Goal: Information Seeking & Learning: Understand process/instructions

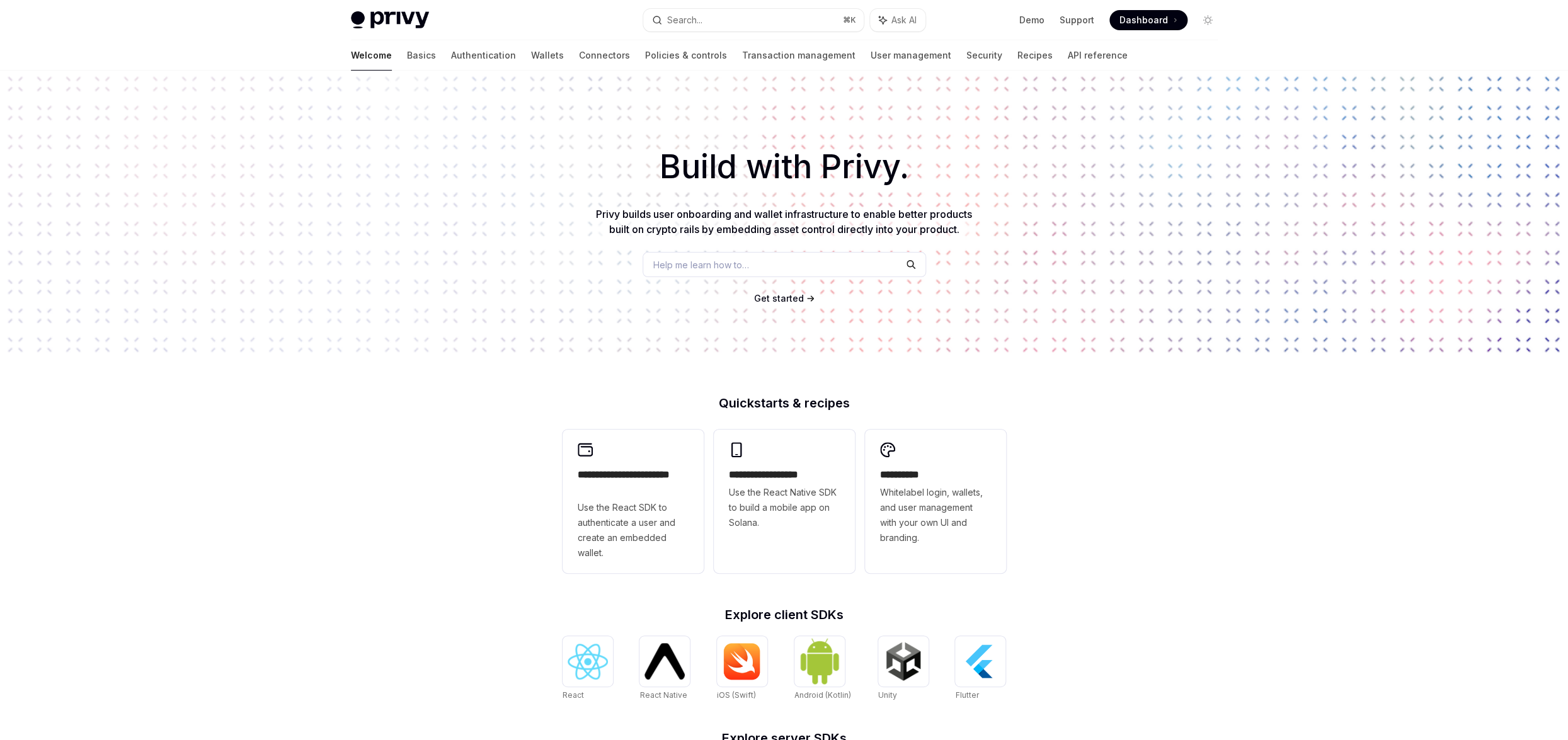
click at [780, 297] on span "Get started" at bounding box center [778, 298] width 49 height 11
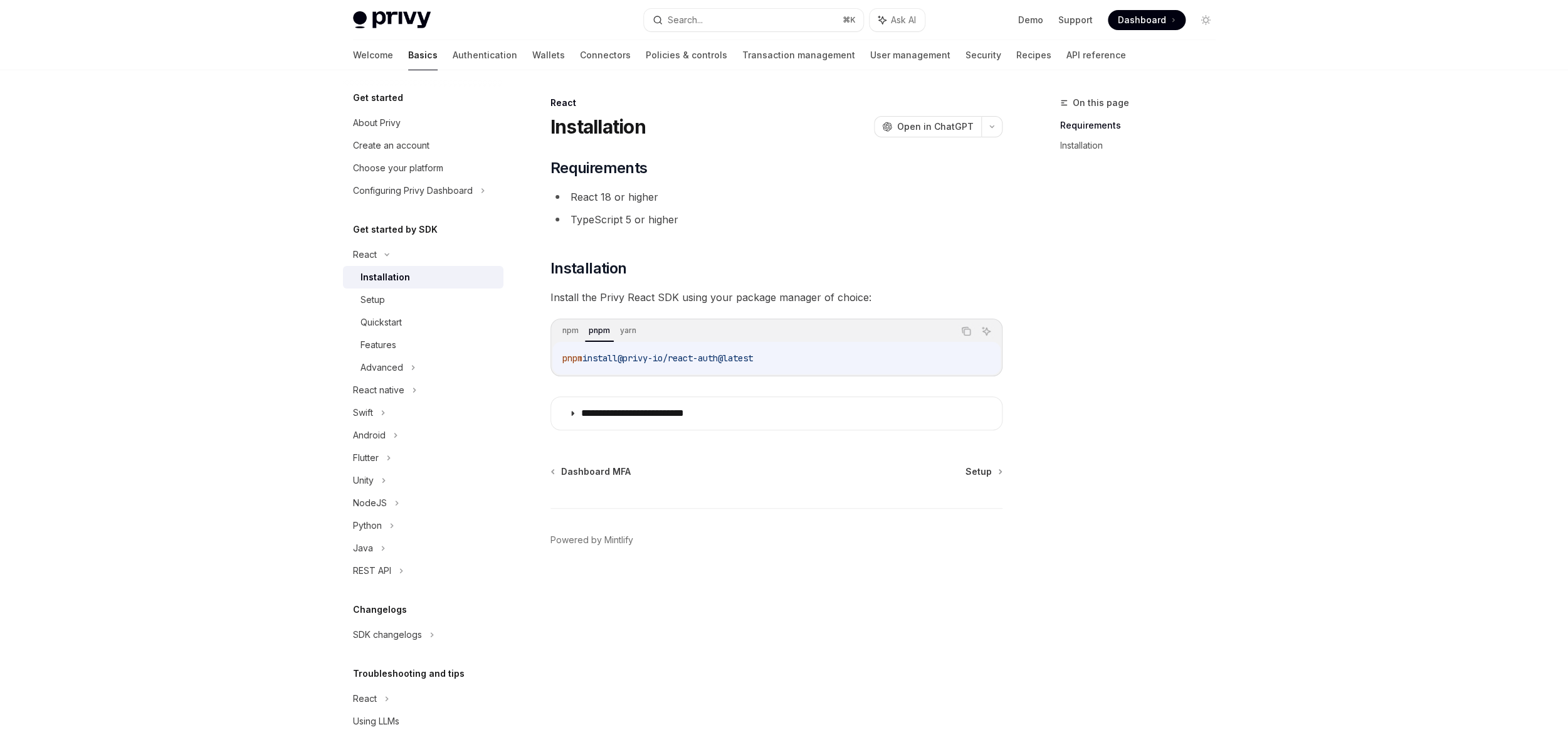
click at [981, 468] on span "Setup" at bounding box center [979, 471] width 26 height 13
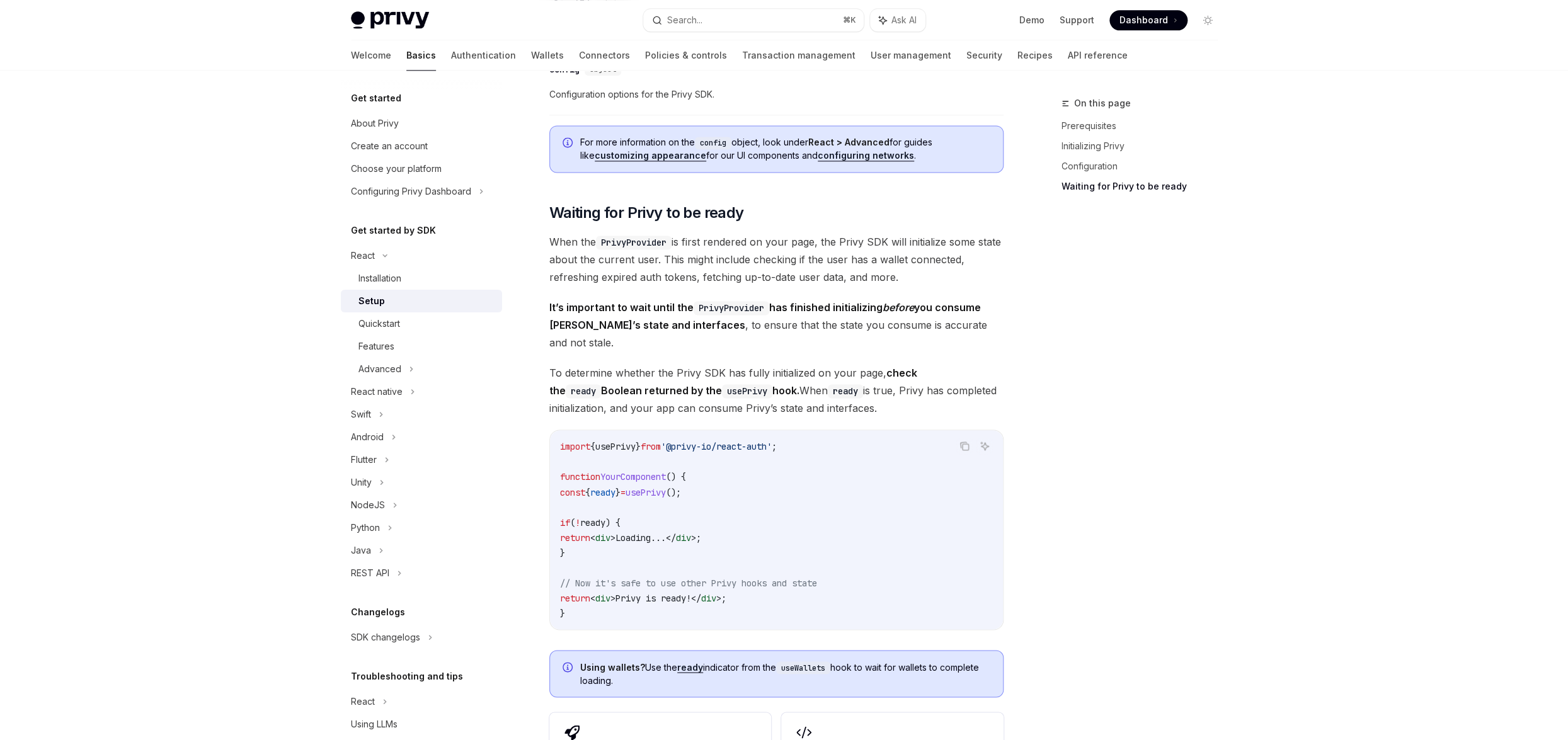
scroll to position [1418, 0]
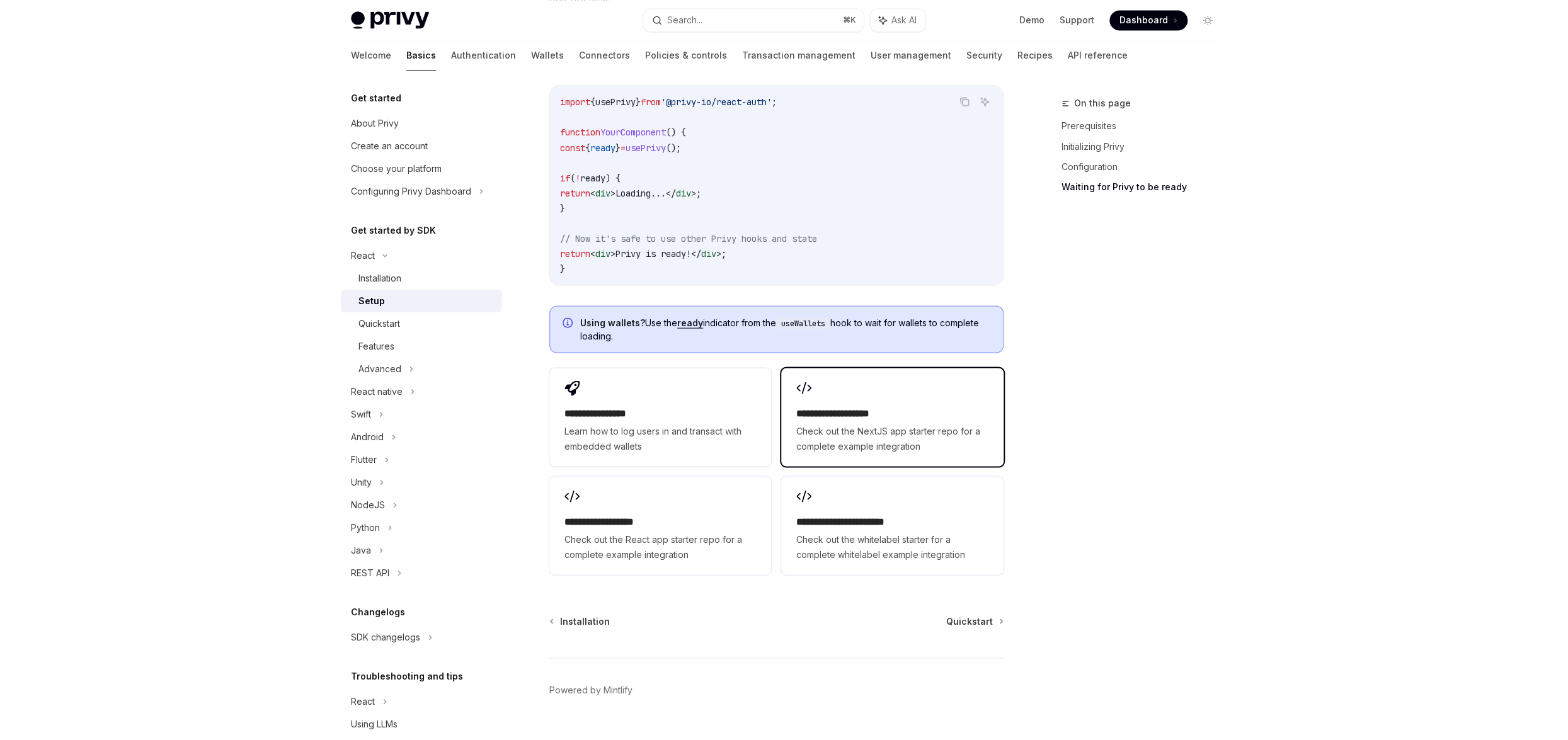
click at [886, 423] on span "Check out the NextJS app starter repo for a complete example integration" at bounding box center [891, 437] width 191 height 30
click at [960, 615] on span "Quickstart" at bounding box center [969, 621] width 47 height 13
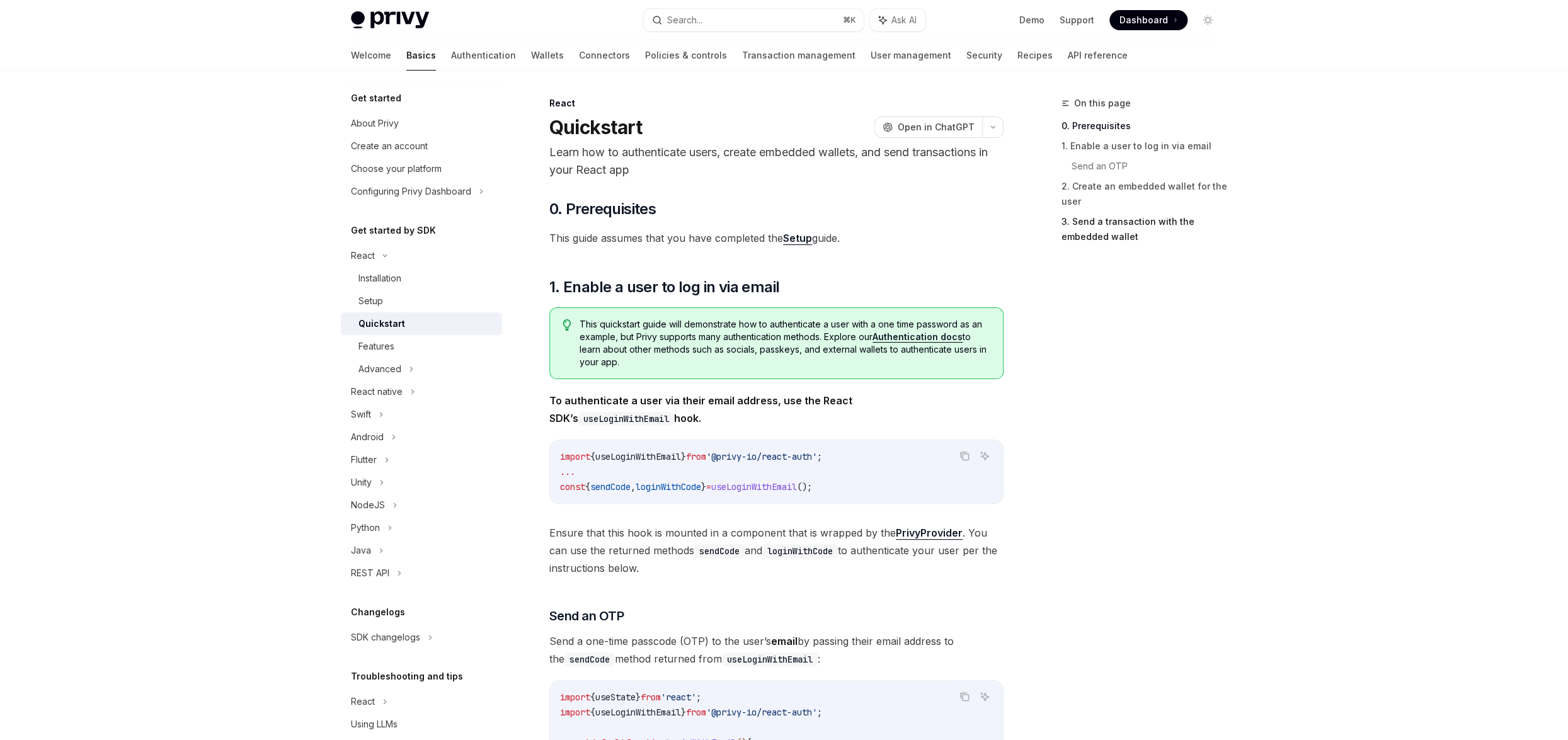
click at [1103, 231] on link "3. Send a transaction with the embedded wallet" at bounding box center [1144, 229] width 166 height 35
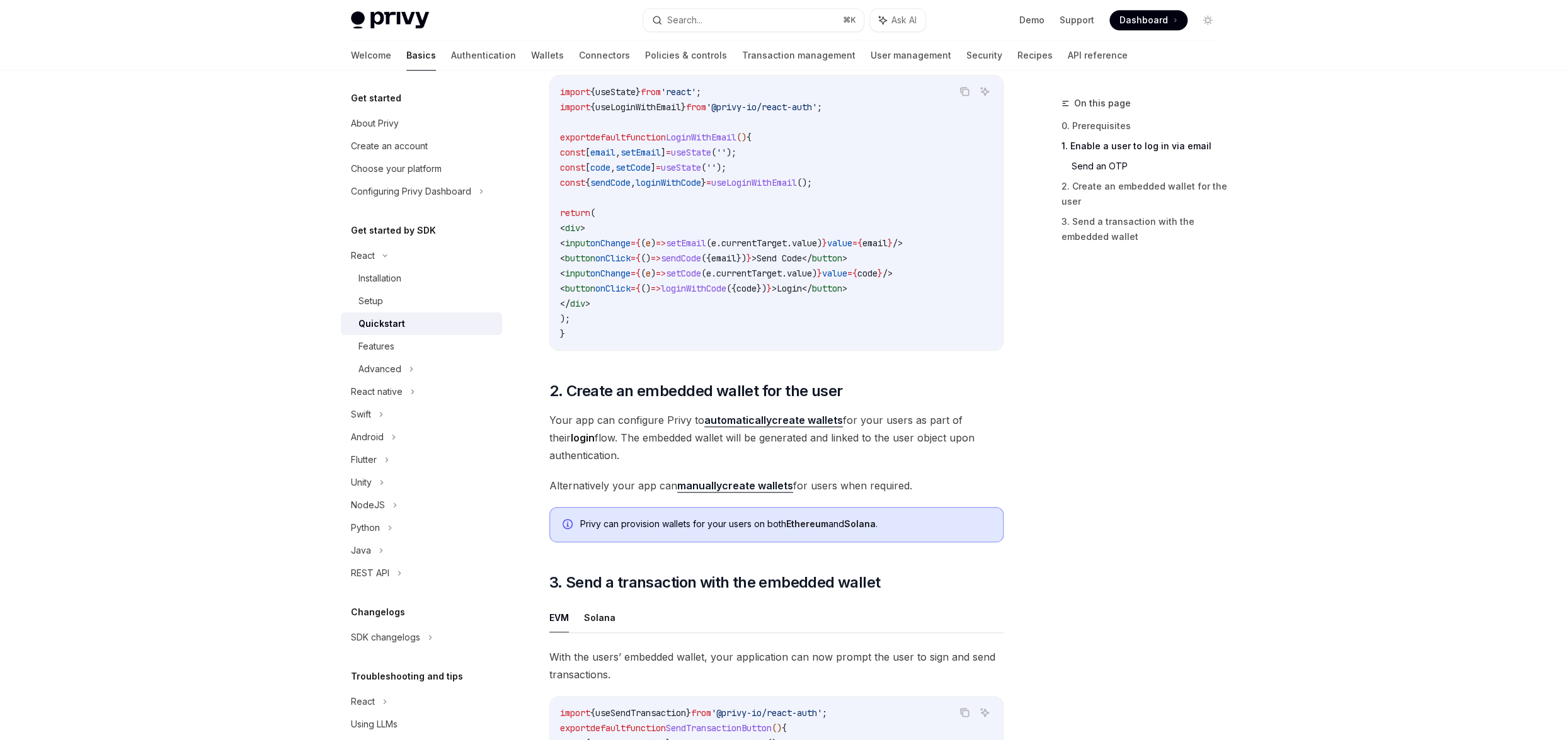
scroll to position [1089, 0]
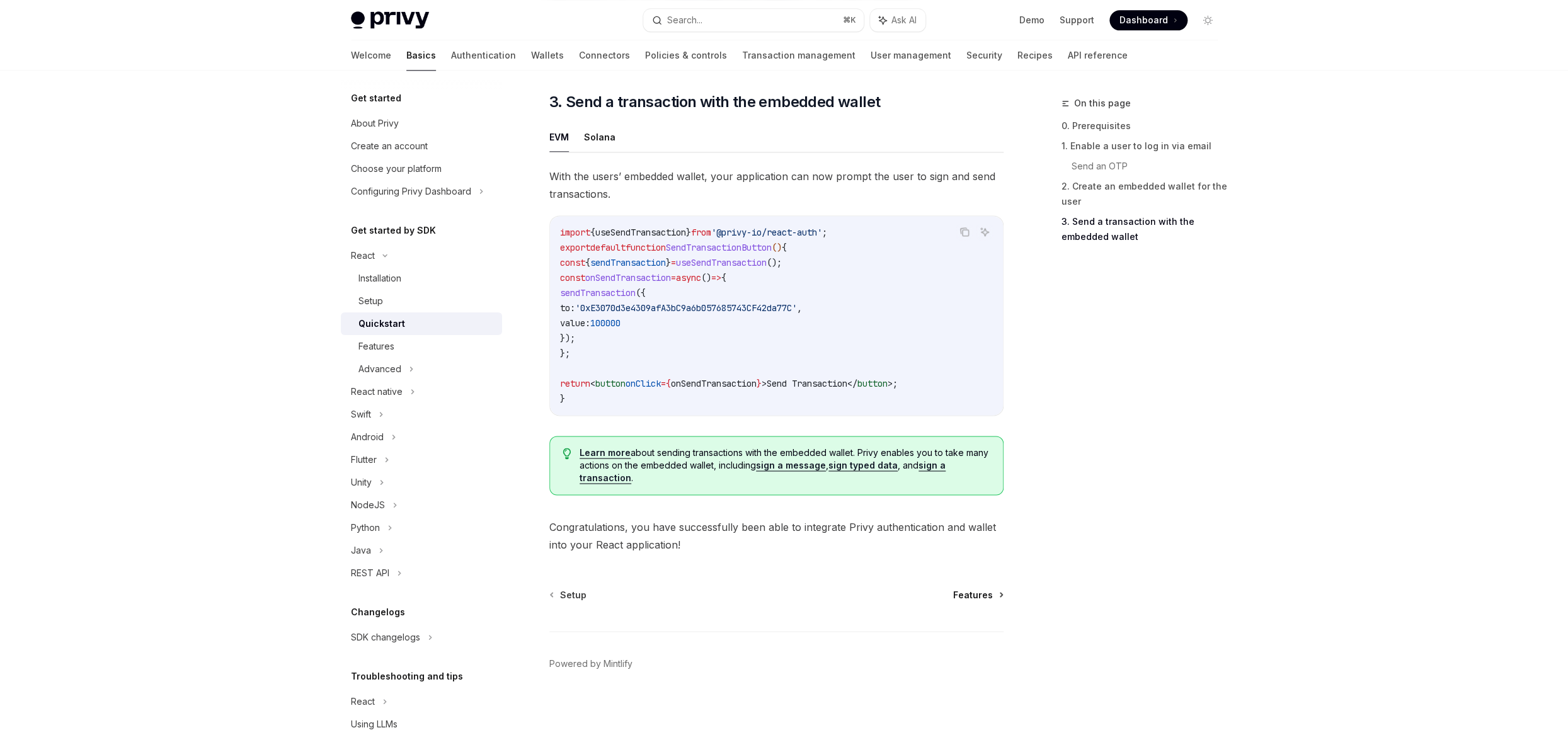
click at [979, 600] on span "Features" at bounding box center [972, 594] width 40 height 13
type textarea "*"
